Goal: Find specific page/section: Find specific page/section

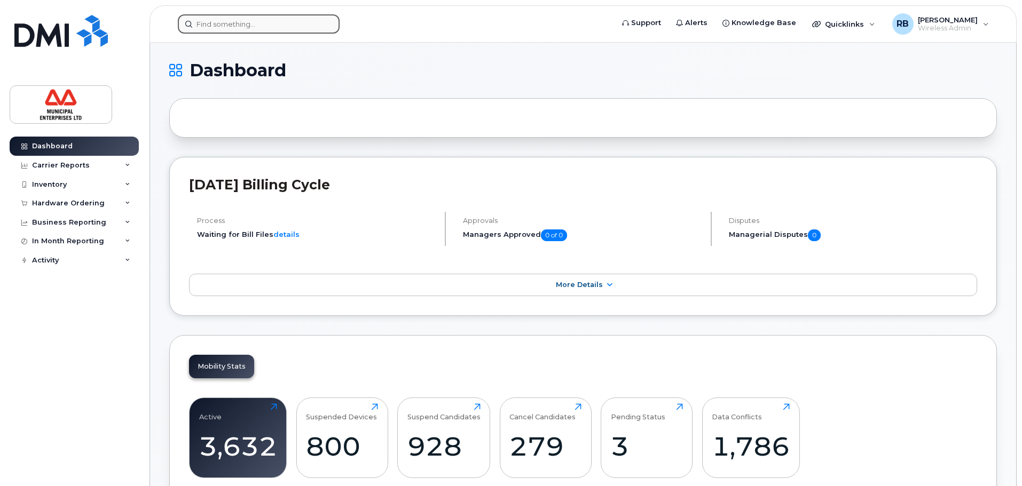
click at [233, 28] on input at bounding box center [259, 23] width 162 height 19
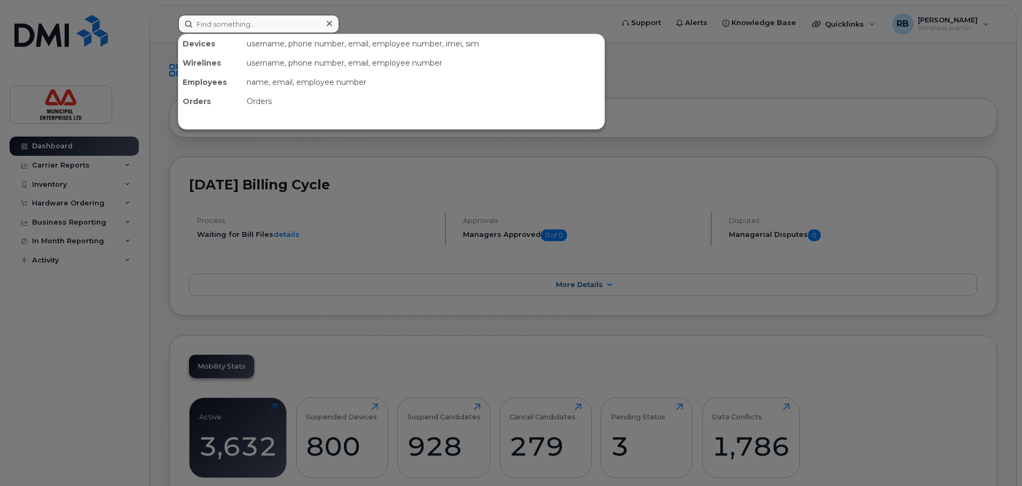
click at [225, 25] on input at bounding box center [259, 23] width 162 height 19
click at [273, 7] on div at bounding box center [511, 243] width 1022 height 486
click at [262, 22] on input at bounding box center [259, 23] width 162 height 19
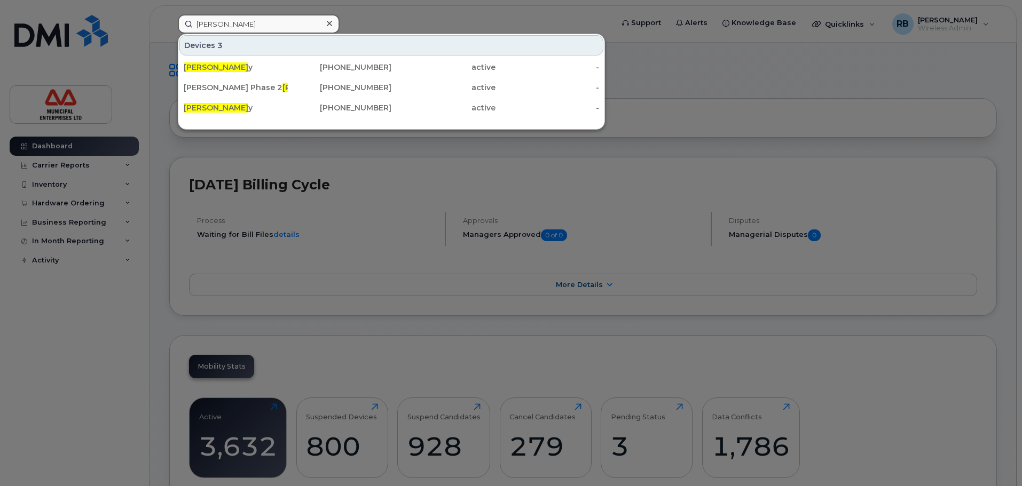
type input "dan connoll"
click at [104, 303] on div at bounding box center [511, 243] width 1022 height 486
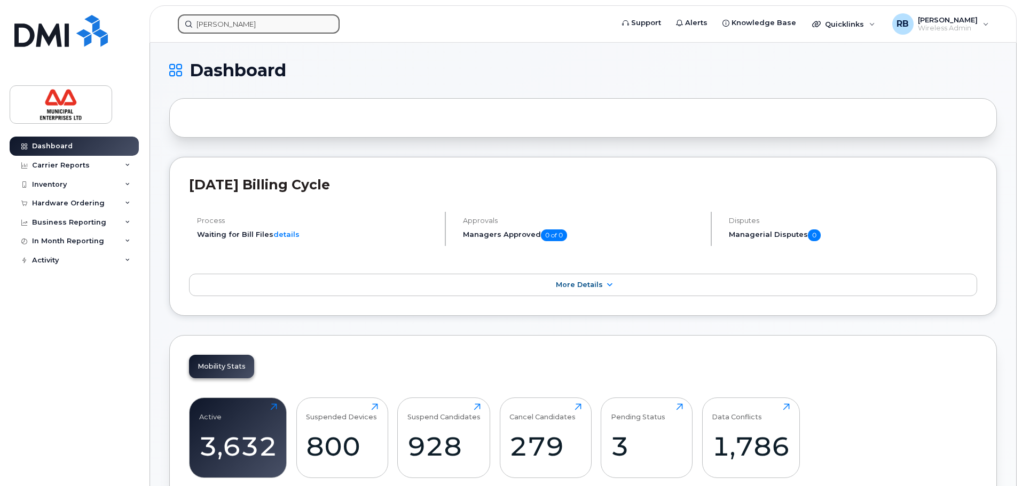
click at [248, 21] on input "dan connoll" at bounding box center [259, 23] width 162 height 19
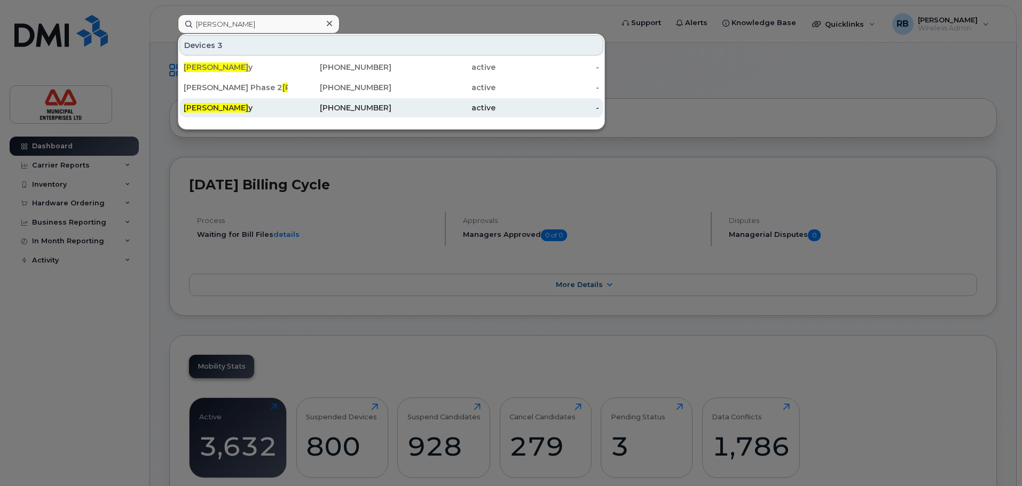
click at [226, 107] on span "Dan Connoll" at bounding box center [216, 108] width 65 height 10
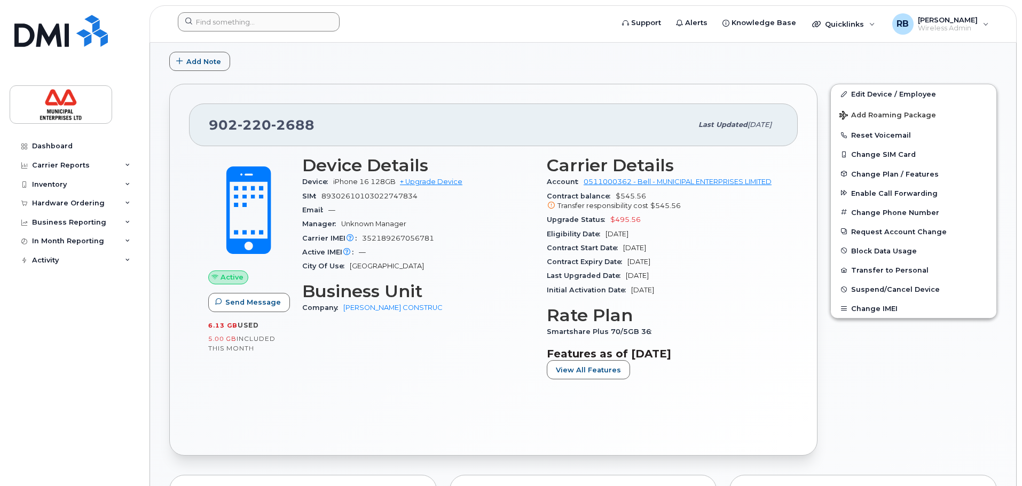
scroll to position [257, 0]
